Goal: Transaction & Acquisition: Purchase product/service

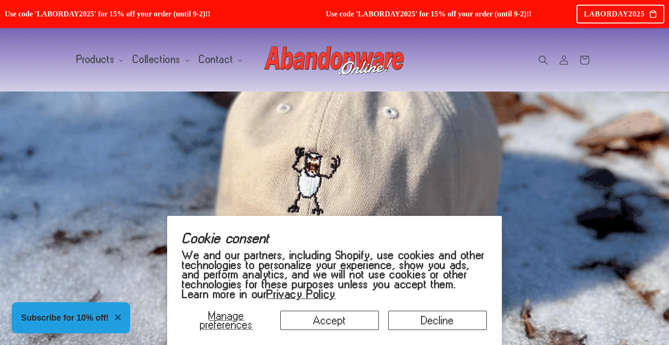
click at [422, 326] on button "Decline" at bounding box center [438, 320] width 99 height 19
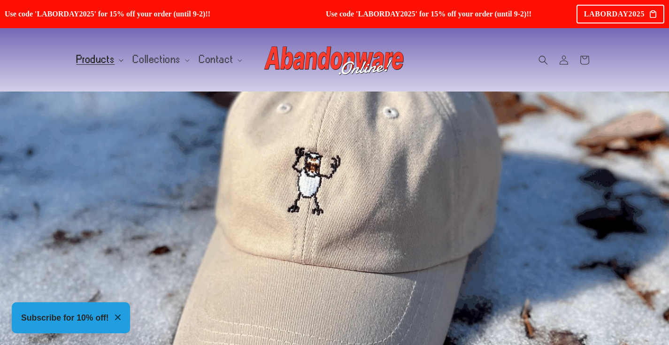
click at [99, 55] on span "Products" at bounding box center [96, 59] width 39 height 8
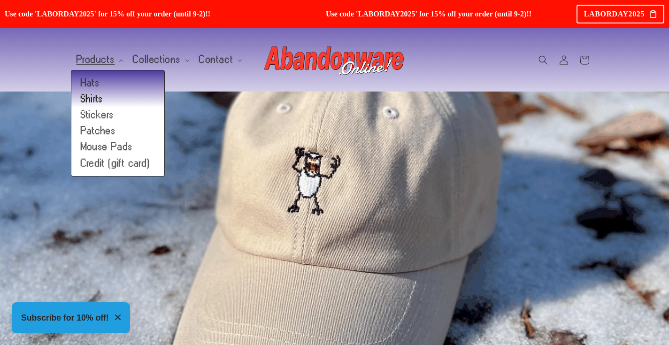
click at [96, 91] on link "Shirts" at bounding box center [117, 99] width 93 height 16
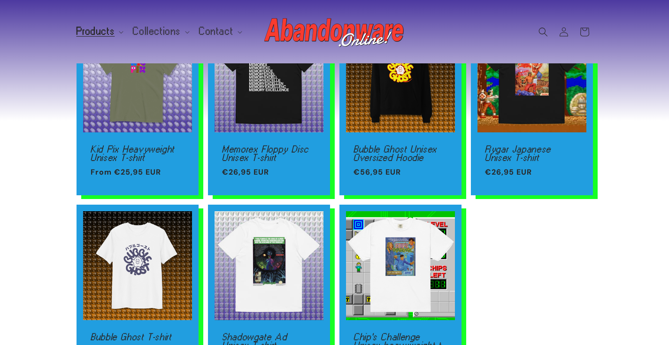
scroll to position [225, 0]
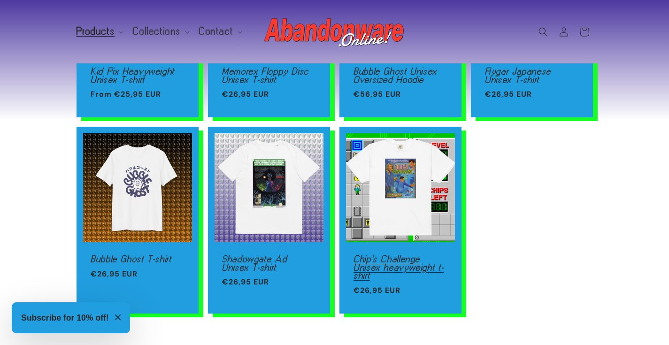
click at [384, 255] on link "Chip's Challenge Unisex heavyweight t-shirt" at bounding box center [401, 267] width 94 height 25
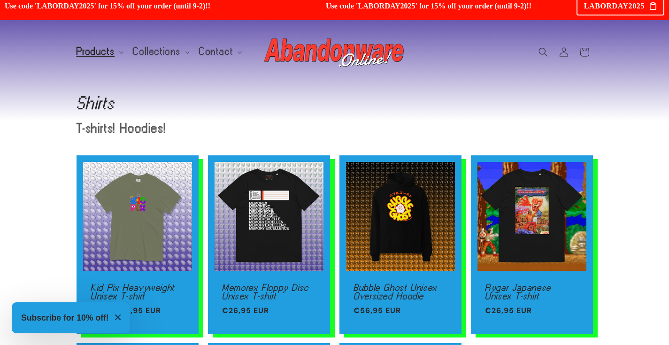
scroll to position [0, 0]
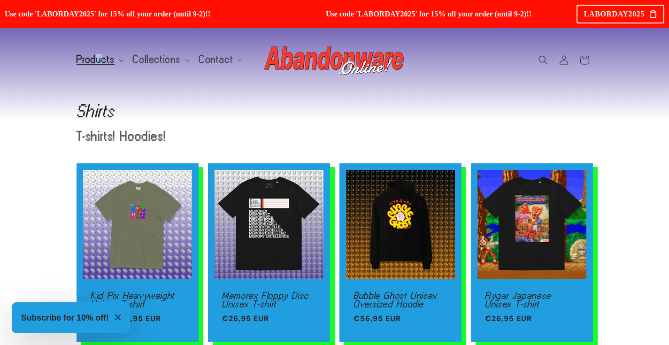
click at [101, 55] on span "Products" at bounding box center [96, 59] width 39 height 8
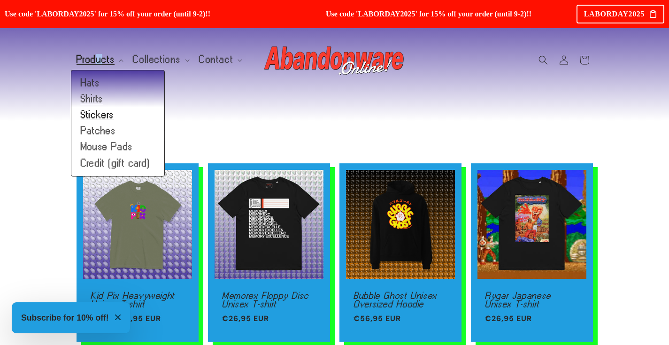
click at [96, 107] on link "Stickers" at bounding box center [117, 115] width 93 height 16
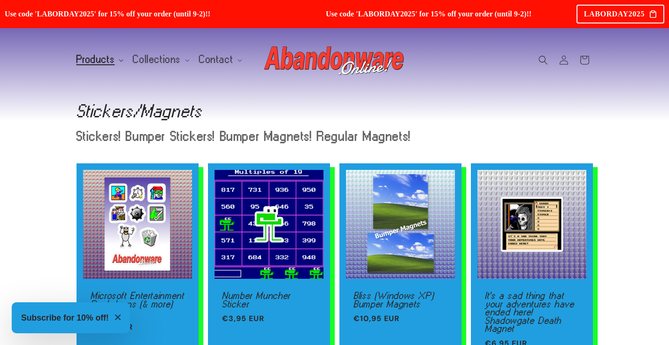
click at [97, 55] on span "Products" at bounding box center [96, 59] width 39 height 8
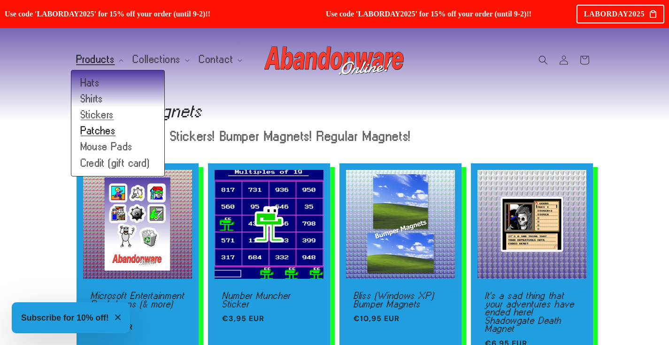
click at [95, 123] on link "Patches" at bounding box center [117, 131] width 93 height 16
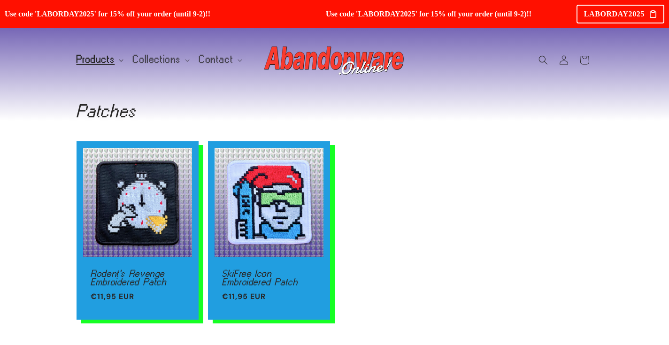
click at [111, 55] on span "Products" at bounding box center [96, 59] width 39 height 8
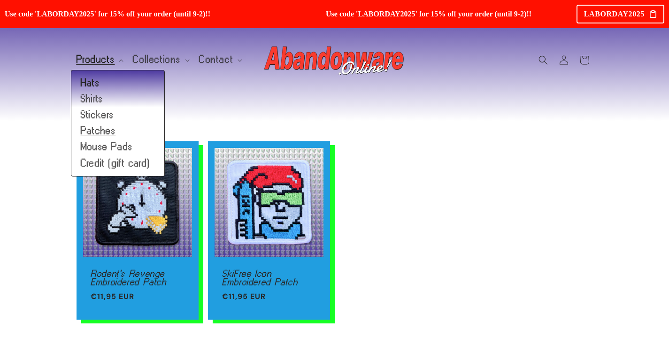
click at [92, 75] on link "Hats" at bounding box center [117, 83] width 93 height 16
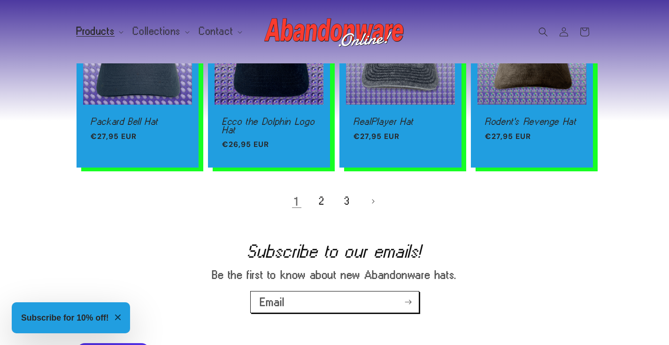
scroll to position [633, 0]
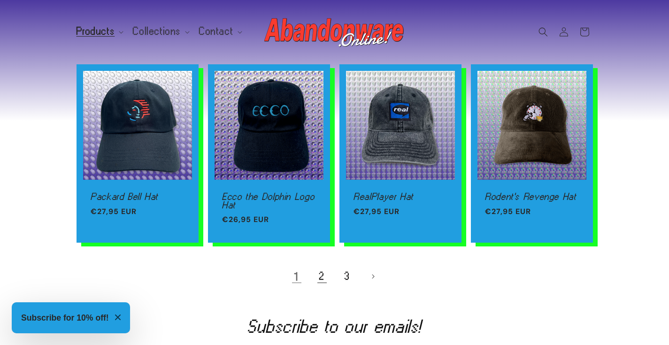
click at [319, 274] on link "2" at bounding box center [322, 276] width 21 height 21
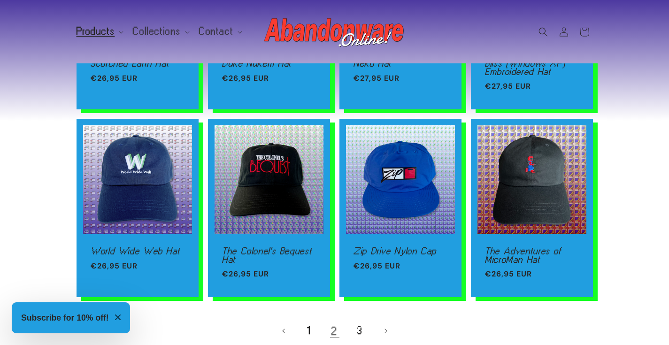
scroll to position [650, 0]
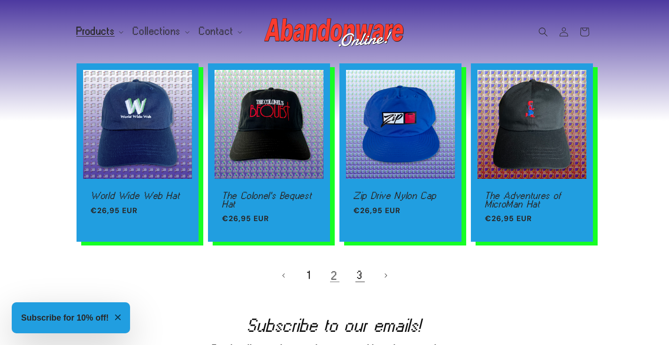
click at [358, 273] on link "3" at bounding box center [360, 275] width 21 height 21
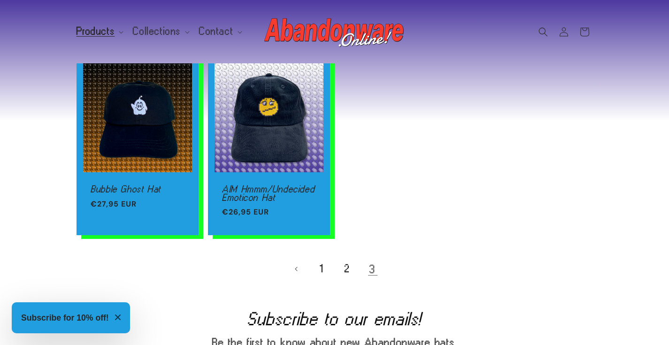
scroll to position [846, 0]
